Goal: Task Accomplishment & Management: Manage account settings

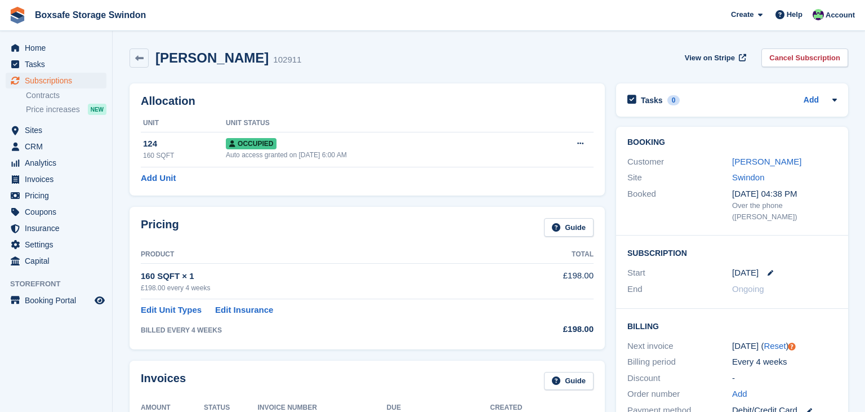
scroll to position [16, 0]
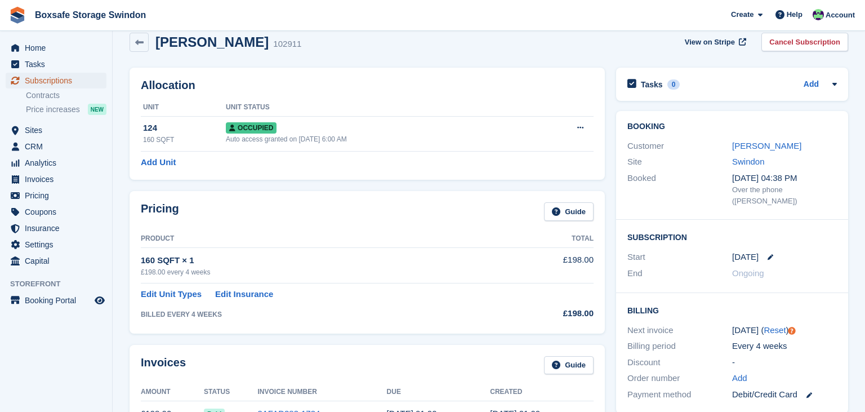
click at [71, 79] on span "Subscriptions" at bounding box center [59, 81] width 68 height 16
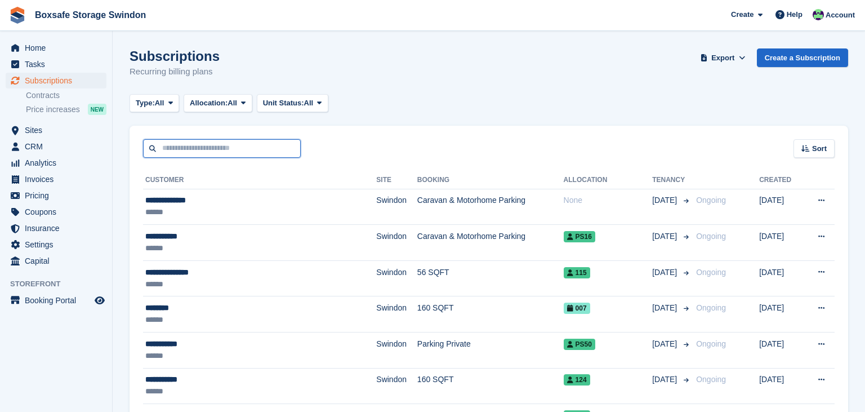
click at [220, 148] on input "text" at bounding box center [222, 148] width 158 height 19
click at [233, 148] on input "text" at bounding box center [222, 148] width 158 height 19
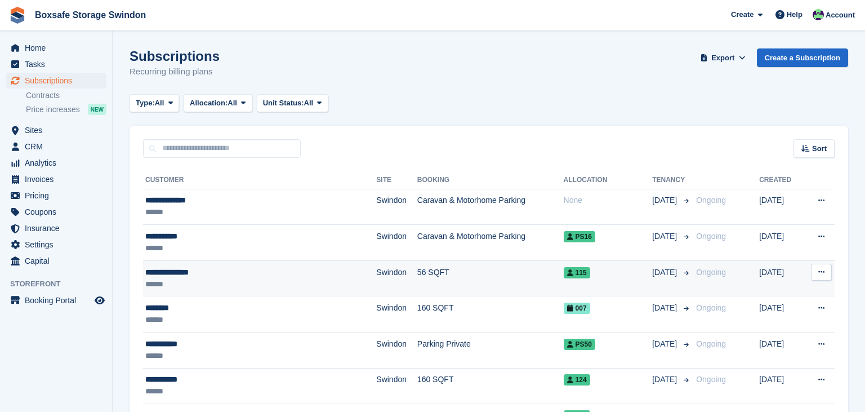
click at [519, 275] on td "56 SQFT" at bounding box center [490, 278] width 146 height 36
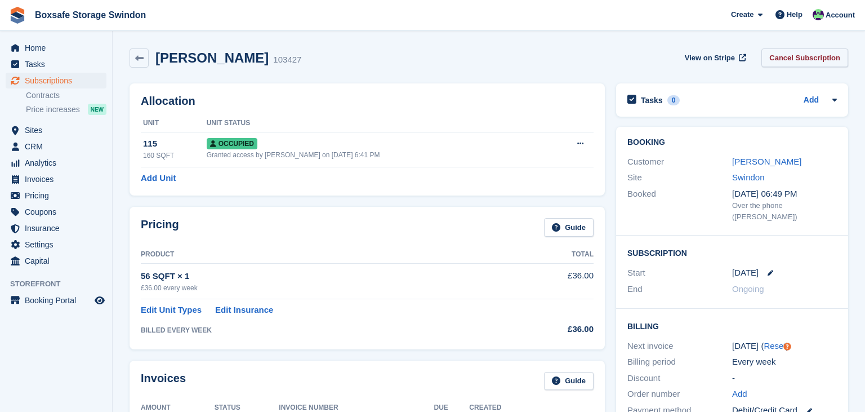
click at [809, 63] on link "Cancel Subscription" at bounding box center [804, 57] width 87 height 19
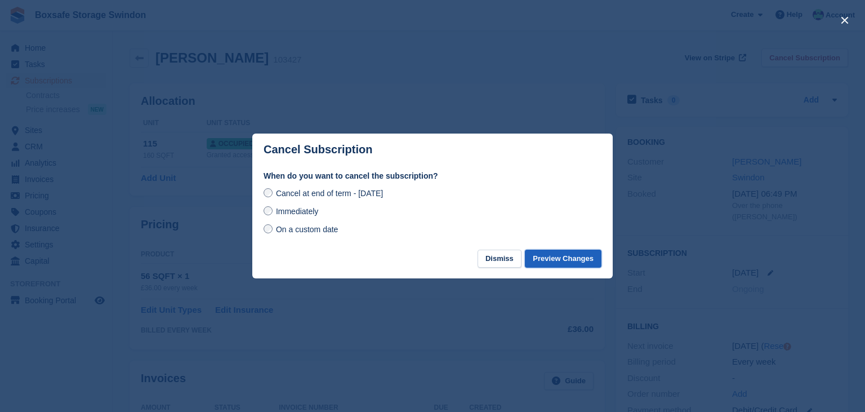
click at [551, 262] on button "Preview Changes" at bounding box center [563, 258] width 77 height 19
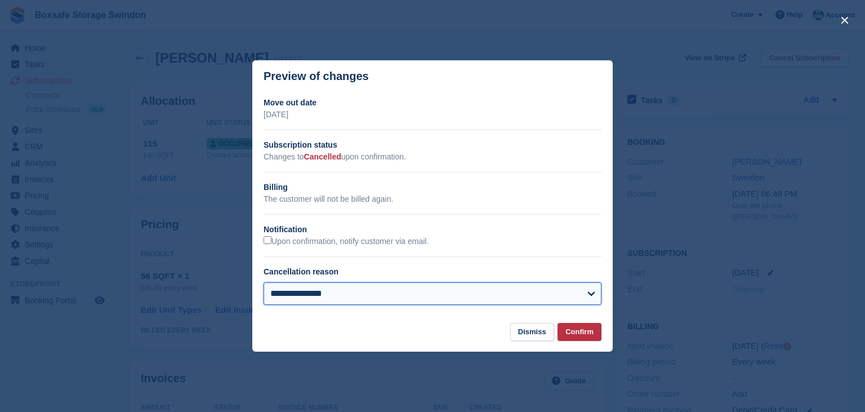
select select "**********"
click option "**********" at bounding box center [0, 0] width 0 height 0
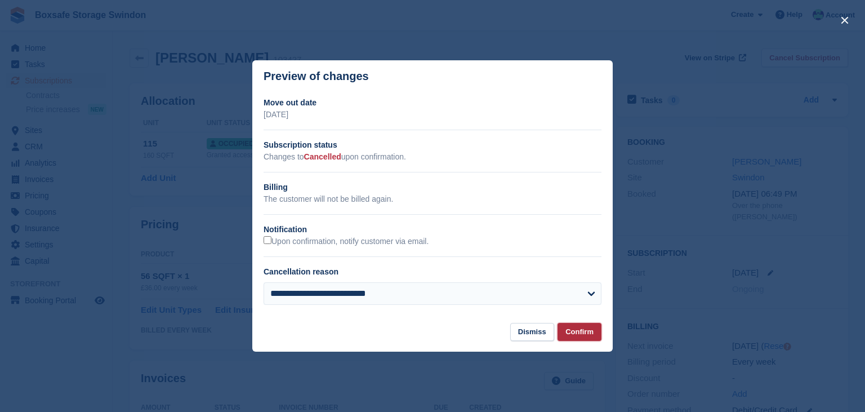
click at [580, 328] on button "Confirm" at bounding box center [579, 332] width 44 height 19
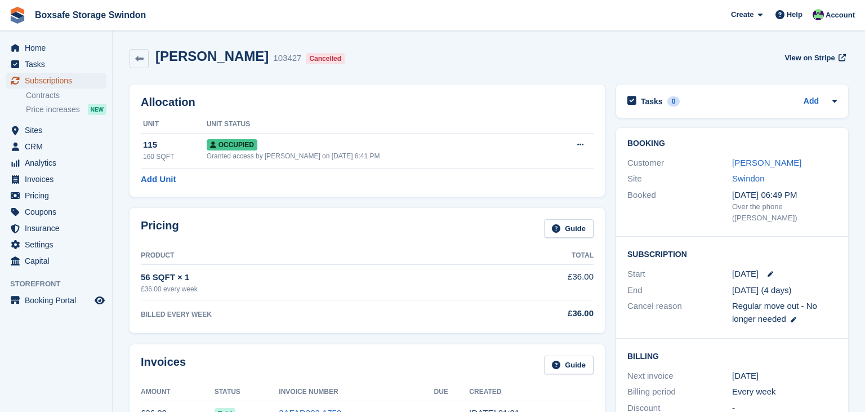
click at [78, 74] on span "Subscriptions" at bounding box center [59, 81] width 68 height 16
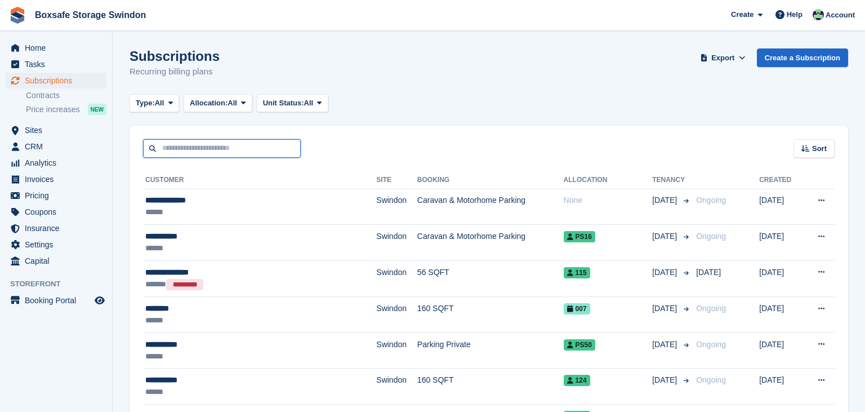
click at [244, 150] on input "text" at bounding box center [222, 148] width 158 height 19
type input "*********"
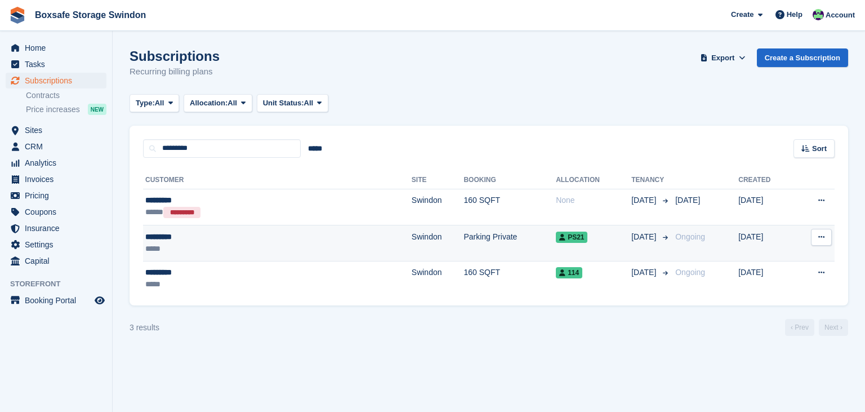
click at [463, 243] on td "Parking Private" at bounding box center [509, 243] width 92 height 36
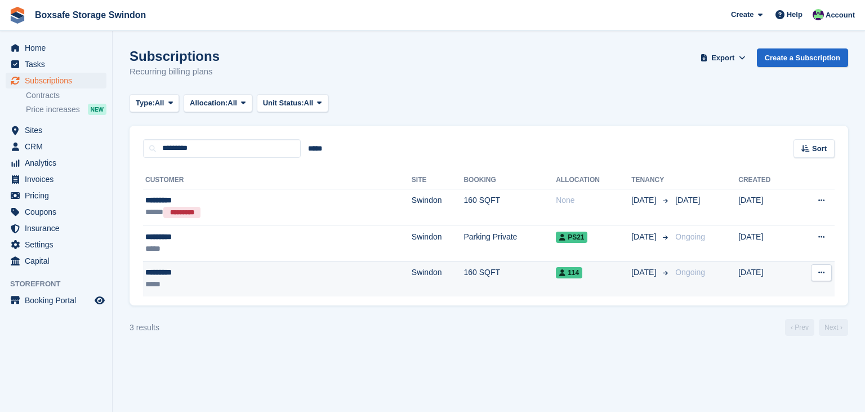
click at [556, 278] on div "114" at bounding box center [593, 272] width 75 height 12
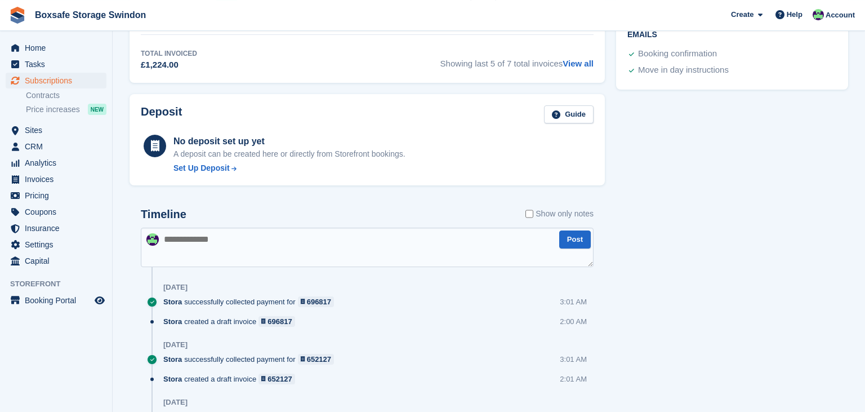
scroll to position [501, 0]
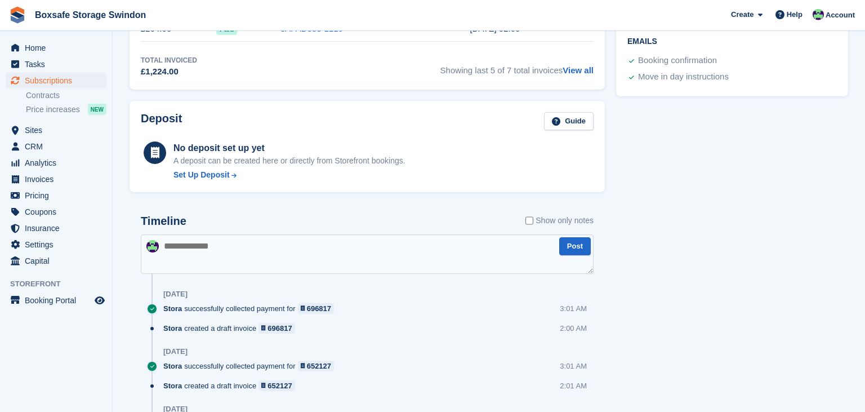
click at [184, 255] on textarea at bounding box center [367, 253] width 453 height 39
type textarea "**********"
click at [585, 250] on button "Post" at bounding box center [575, 246] width 32 height 19
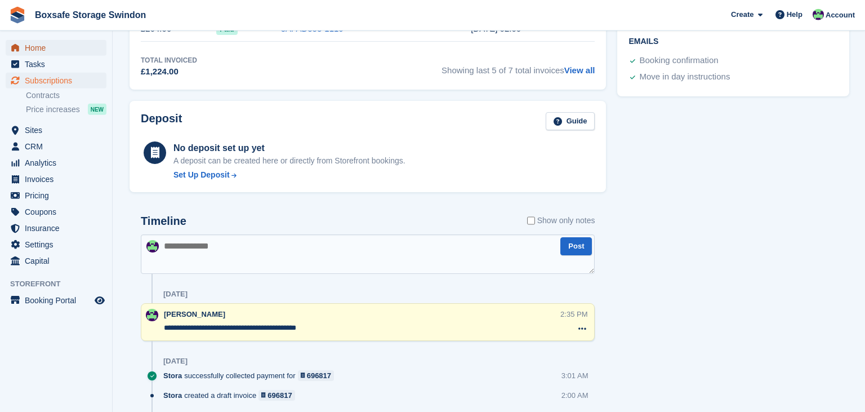
click at [39, 52] on span "Home" at bounding box center [59, 48] width 68 height 16
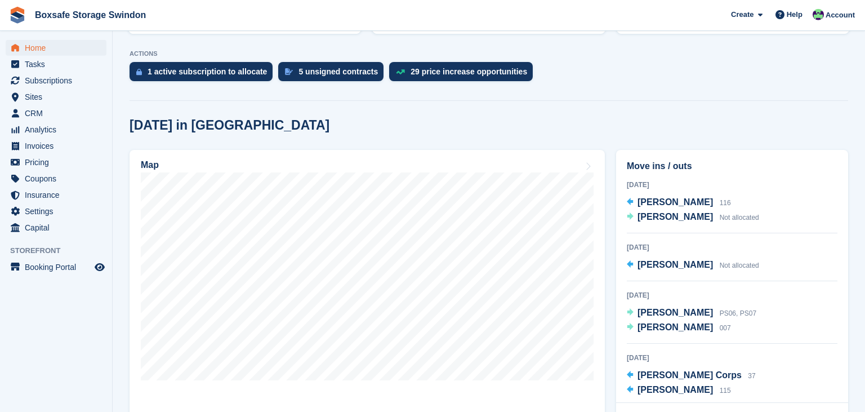
scroll to position [216, 0]
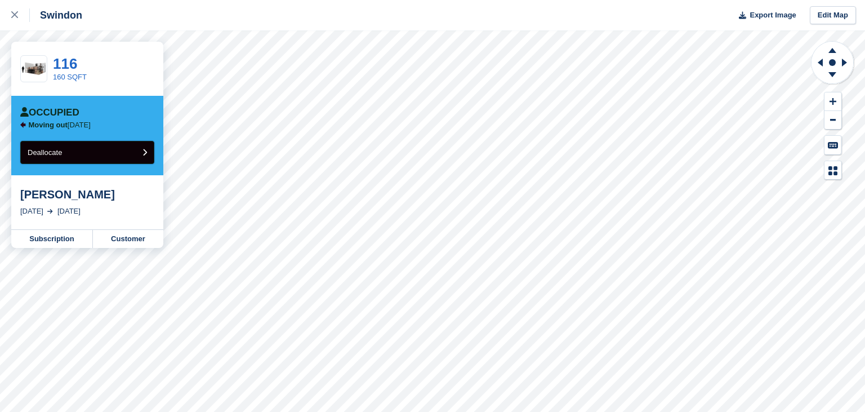
click at [89, 154] on button "Deallocate" at bounding box center [87, 152] width 134 height 23
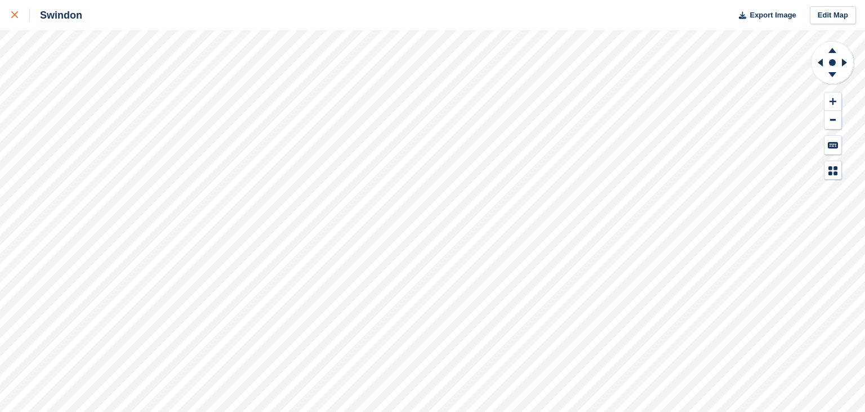
click at [17, 15] on icon at bounding box center [14, 14] width 7 height 7
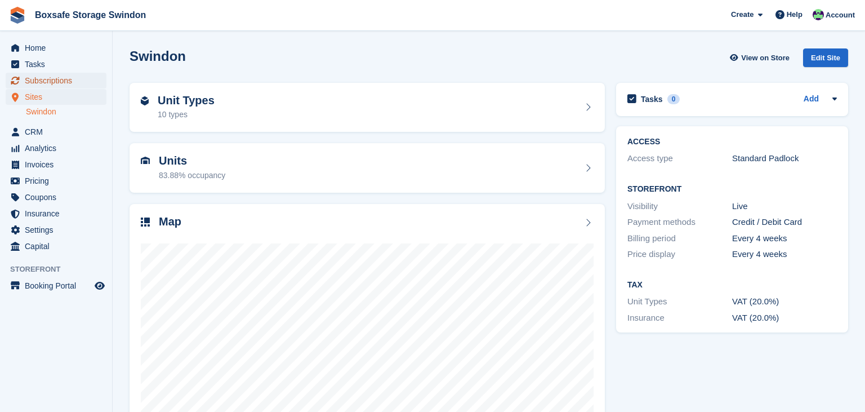
click at [70, 80] on span "Subscriptions" at bounding box center [59, 81] width 68 height 16
